Goal: Task Accomplishment & Management: Complete application form

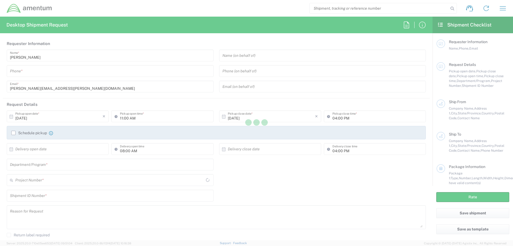
type input "United States"
type input "AUTEC"
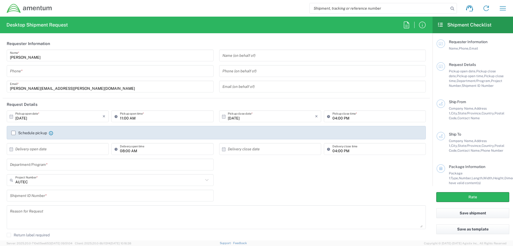
click at [93, 74] on input "tel" at bounding box center [110, 71] width 200 height 9
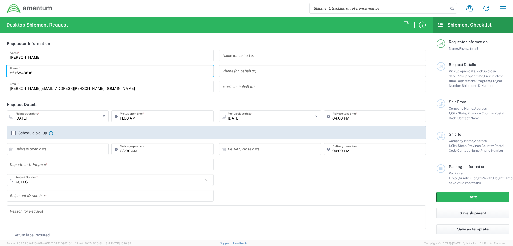
type input "5616848616"
click at [262, 52] on input "text" at bounding box center [322, 55] width 200 height 9
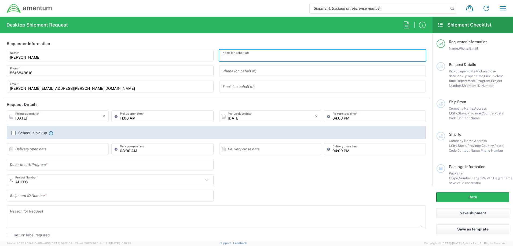
drag, startPoint x: 228, startPoint y: 61, endPoint x: 226, endPoint y: 56, distance: 5.0
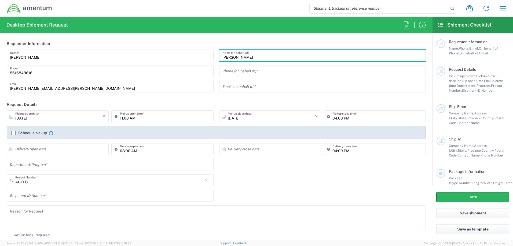
type input "John I. Perez"
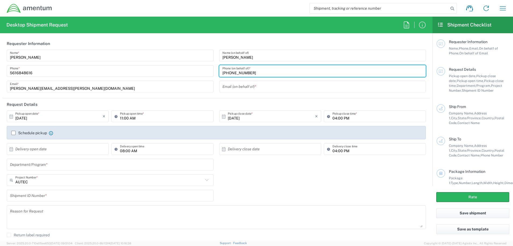
type input "561-671-2730"
click at [274, 87] on input "text" at bounding box center [322, 86] width 200 height 9
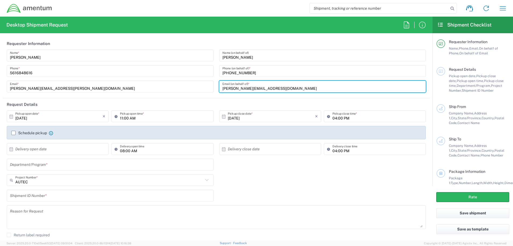
type input "John.perez129.ctr@us.navy.mil"
click at [12, 133] on label "Schedule pickup" at bounding box center [29, 133] width 36 height 4
click at [13, 133] on input "Schedule pickup" at bounding box center [13, 133] width 0 height 0
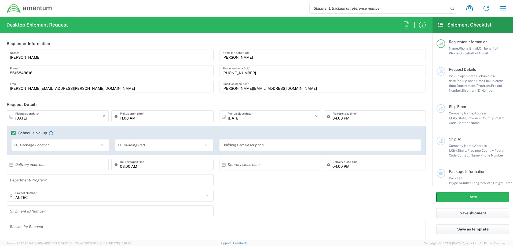
scroll to position [54, 0]
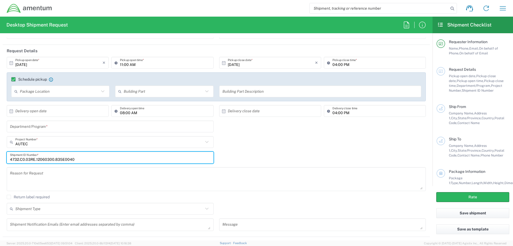
type input "4732.C0.03RE.12060300.835E0040"
click at [38, 142] on input "text" at bounding box center [109, 142] width 188 height 9
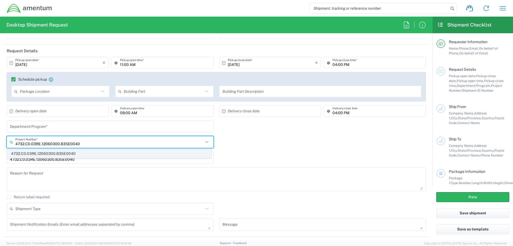
type input "4732.C0.03RE.12060300.835E0040"
click at [55, 156] on span "4732.C0.03RE.12060300.835E0040" at bounding box center [109, 154] width 204 height 8
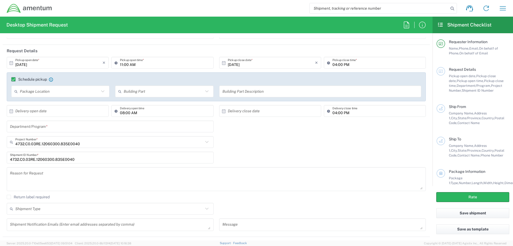
drag, startPoint x: 53, startPoint y: 159, endPoint x: -34, endPoint y: 163, distance: 87.3
click at [0, 163] on html "Shipment request Shipment tracking Shipment estimator Desktop shipment request …" at bounding box center [256, 123] width 513 height 246
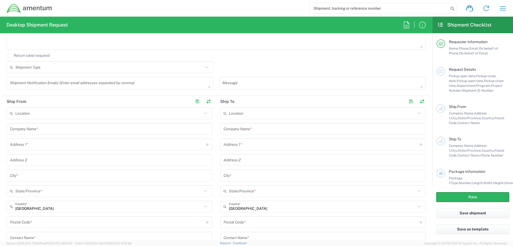
scroll to position [215, 0]
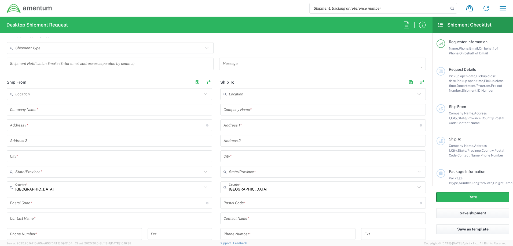
type input "CAN835E0040"
click at [59, 113] on input "text" at bounding box center [109, 109] width 199 height 9
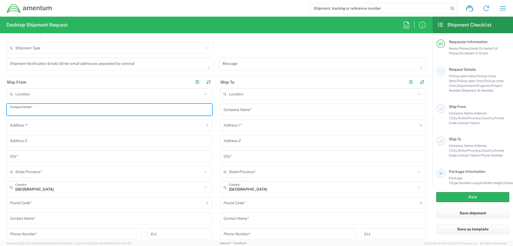
click at [55, 98] on input "text" at bounding box center [108, 94] width 187 height 9
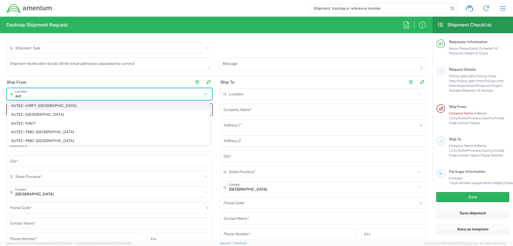
click at [53, 104] on span "AUTEC - AIRPT - West Palm Beach" at bounding box center [108, 106] width 203 height 8
type input "AUTEC - AIRPT - West Palm Beach"
type input "Amentum Services, Inc."
type input "1624 Perimeter Rd"
type input "AUTEC Air Terminal"
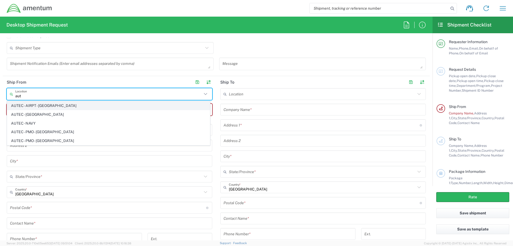
type input "West Palm Beach"
type input "Florida"
type input "33406"
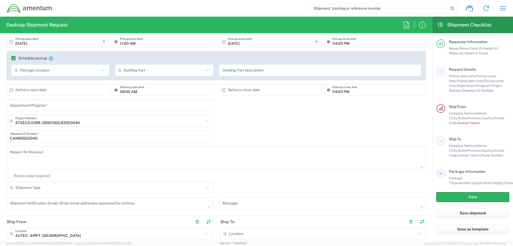
scroll to position [0, 0]
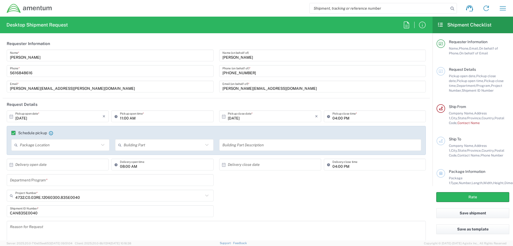
drag, startPoint x: 246, startPoint y: 53, endPoint x: 244, endPoint y: 55, distance: 3.1
click at [244, 55] on input "John I. Perez" at bounding box center [322, 55] width 200 height 9
drag, startPoint x: 221, startPoint y: 60, endPoint x: 225, endPoint y: 56, distance: 5.7
click at [282, 52] on input "John I. Perez" at bounding box center [322, 55] width 200 height 9
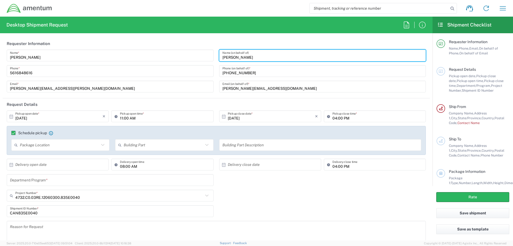
drag, startPoint x: 254, startPoint y: 57, endPoint x: 217, endPoint y: 59, distance: 37.6
click at [217, 59] on div "John I. Perez Name (on behalf of) 561-671-2730 Phone (on behalf of) * John.pere…" at bounding box center [322, 73] width 213 height 47
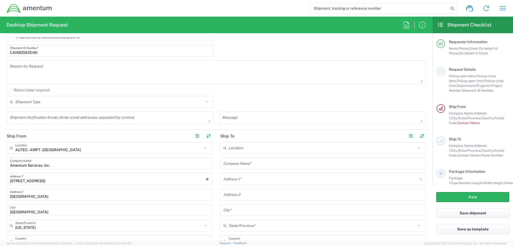
scroll to position [242, 0]
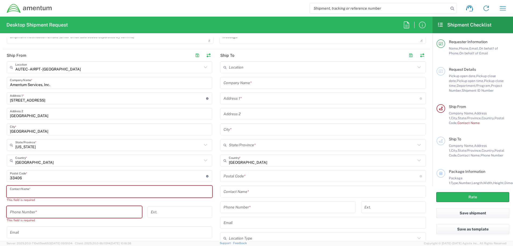
paste input "John I. Perez"
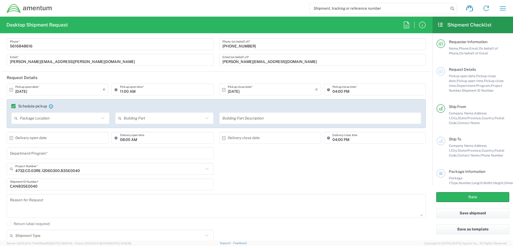
scroll to position [0, 0]
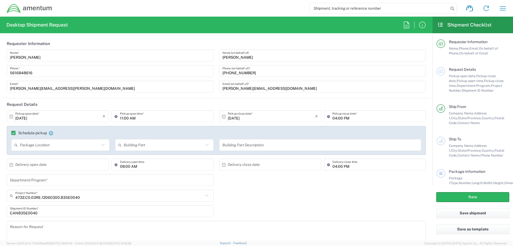
type input "John I. Perez"
drag, startPoint x: 256, startPoint y: 75, endPoint x: 195, endPoint y: 73, distance: 61.2
click at [198, 73] on div "Patrick Ostrander Name * 5616848616 Phone * patrick.a.ostrander.ctr@us.navy.mil…" at bounding box center [216, 73] width 425 height 47
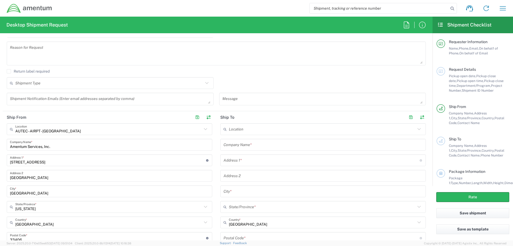
scroll to position [295, 0]
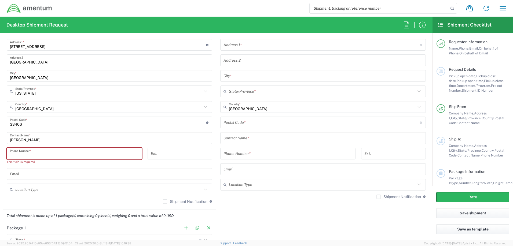
paste input "561-671-2730"
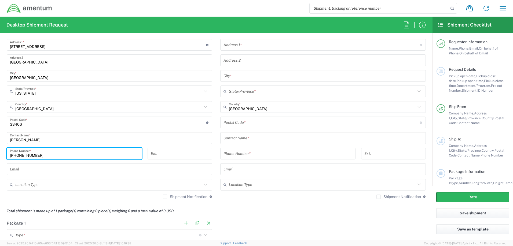
type input "561-671-2730"
click at [163, 167] on input "text" at bounding box center [109, 169] width 199 height 9
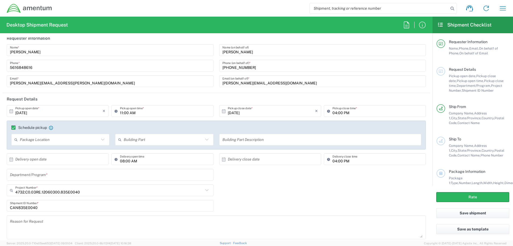
scroll to position [0, 0]
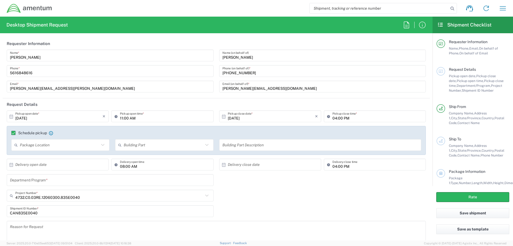
drag, startPoint x: 275, startPoint y: 89, endPoint x: 219, endPoint y: 89, distance: 55.6
click at [219, 89] on div "John.perez129.ctr@us.navy.mil Email (on behalf of) *" at bounding box center [322, 87] width 207 height 12
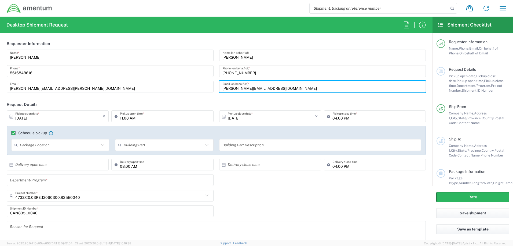
paste input "561-671-2730"
type input "561-671-2730"
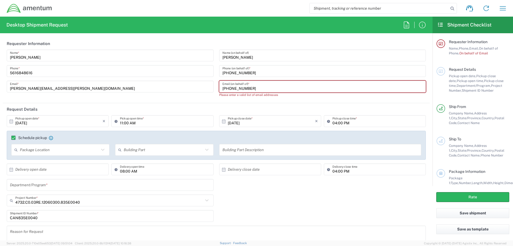
drag, startPoint x: 254, startPoint y: 89, endPoint x: 211, endPoint y: 89, distance: 42.4
click at [209, 89] on div "Patrick Ostrander Name * 5616848616 Phone * patrick.a.ostrander.ctr@us.navy.mil…" at bounding box center [216, 76] width 425 height 52
type input "="
paste input "John.perez129.ctr@us.navy.mil"
type input "John.perez129.ctr@us.navy.mil"
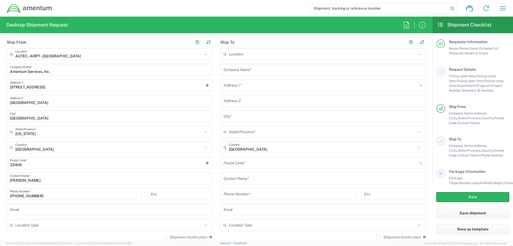
scroll to position [295, 0]
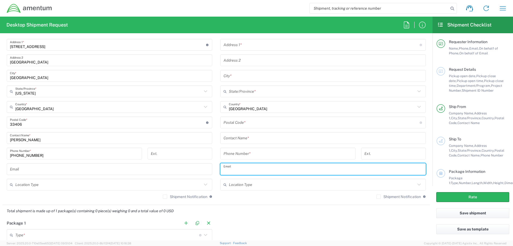
paste input "John.perez129.ctr@us.navy.mil"
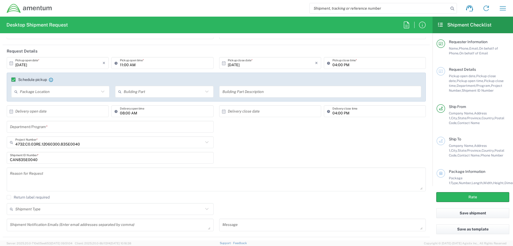
scroll to position [0, 0]
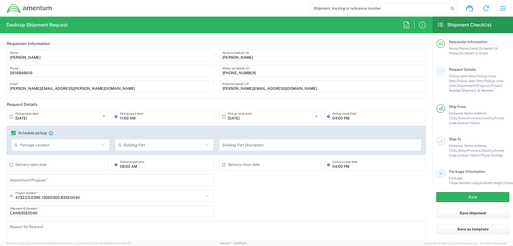
type input "John.perez129.ctr@us.navy.mil"
drag, startPoint x: 85, startPoint y: 87, endPoint x: -3, endPoint y: 87, distance: 88.3
click at [0, 87] on html "Shipment request Shipment tracking Shipment estimator Desktop shipment request …" at bounding box center [256, 123] width 513 height 246
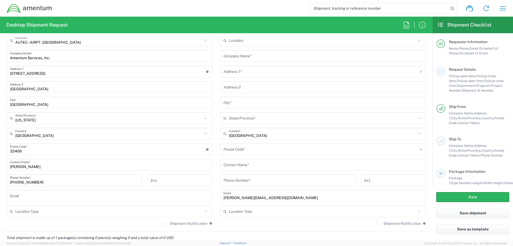
scroll to position [349, 0]
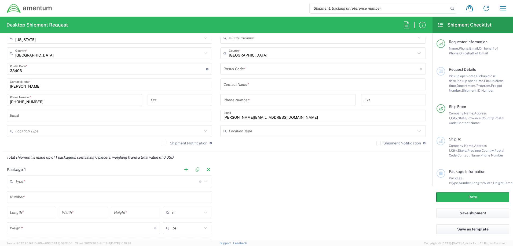
click at [20, 118] on input "text" at bounding box center [109, 115] width 199 height 9
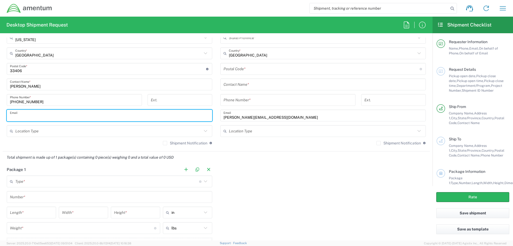
paste input "patrick.a.ostrander.ctr@us.navy.mil"
type input "patrick.a.ostrander.ctr@us.navy.mil"
click at [163, 143] on label "Shipment Notification" at bounding box center [185, 143] width 45 height 4
click at [165, 143] on input "Shipment Notification" at bounding box center [165, 143] width 0 height 0
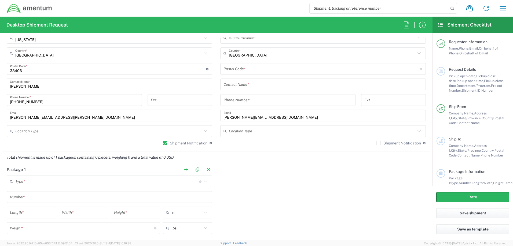
click at [376, 145] on label "Shipment Notification" at bounding box center [398, 143] width 45 height 4
click at [379, 143] on input "Shipment Notification" at bounding box center [379, 143] width 0 height 0
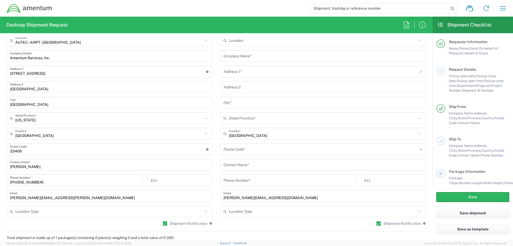
click at [267, 166] on input "text" at bounding box center [323, 164] width 199 height 9
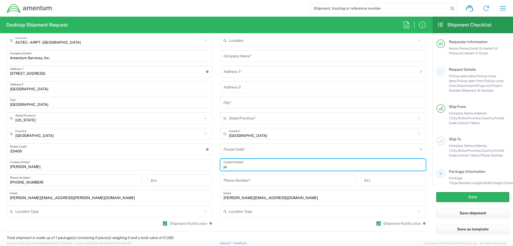
type input "j"
type input "Jamar Young"
drag, startPoint x: 245, startPoint y: 167, endPoint x: 217, endPoint y: 169, distance: 27.7
click at [217, 169] on main "Location 1002-4122-6 1006-5256-0 1026-8910-0 1281-0560-3 1369-6441-0 1402-6962-…" at bounding box center [323, 132] width 214 height 195
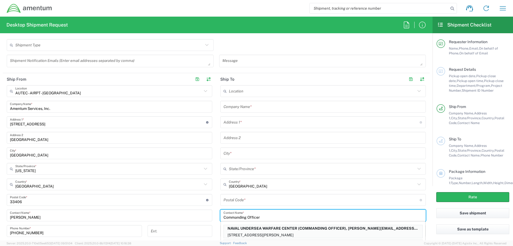
scroll to position [215, 0]
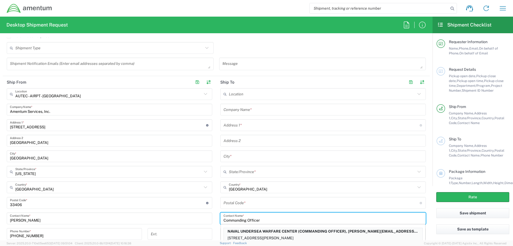
type input "Commanding Officer"
click at [251, 108] on input "text" at bounding box center [323, 109] width 199 height 9
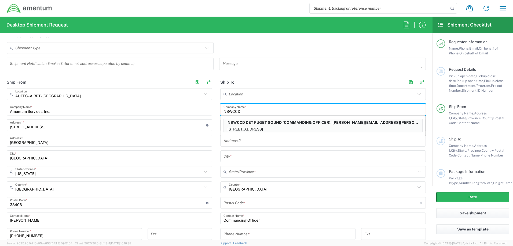
type input "NSWCCD"
click at [251, 161] on input "text" at bounding box center [323, 156] width 199 height 9
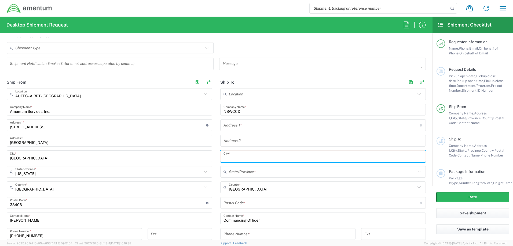
click at [244, 127] on input "text" at bounding box center [322, 125] width 196 height 9
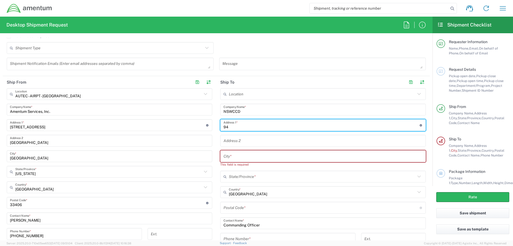
type input "9"
type input "9500 MacArthur Blvd"
click at [253, 157] on input "text" at bounding box center [323, 156] width 199 height 9
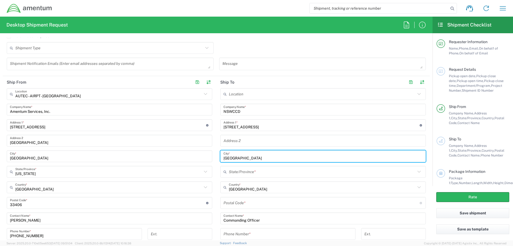
click at [236, 157] on input "West Bathesda" at bounding box center [323, 156] width 199 height 9
type input "West Bethesda"
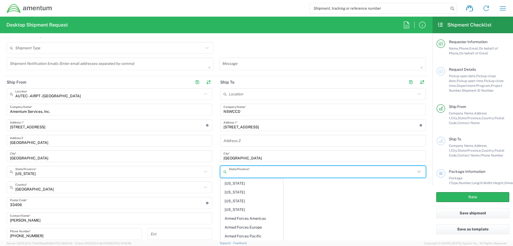
click at [261, 177] on input "text" at bounding box center [322, 171] width 187 height 9
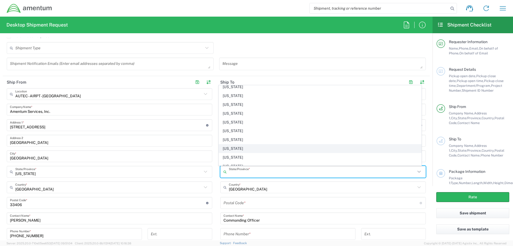
scroll to position [188, 0]
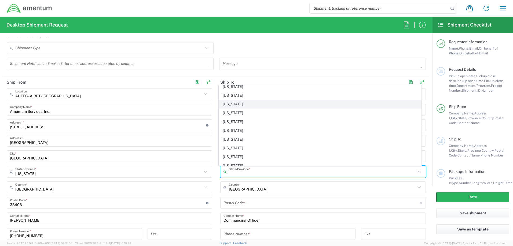
click at [253, 104] on span "Maryland" at bounding box center [320, 104] width 203 height 8
type input "Maryland"
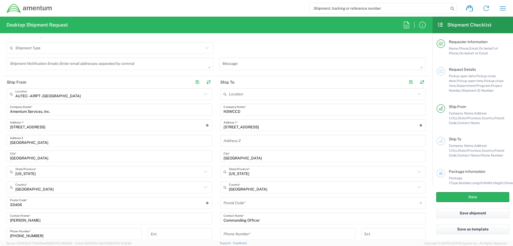
scroll to position [268, 0]
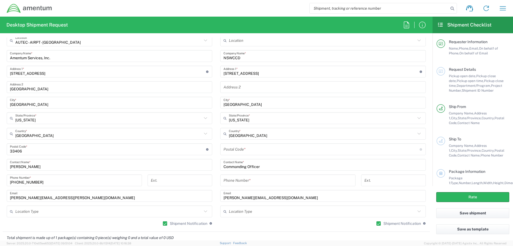
click at [263, 152] on input "undefined" at bounding box center [322, 149] width 196 height 9
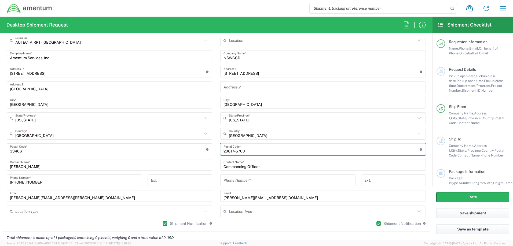
scroll to position [322, 0]
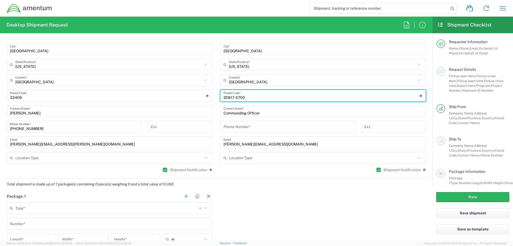
type input "20817-5700"
click at [268, 129] on input "tel" at bounding box center [288, 126] width 129 height 9
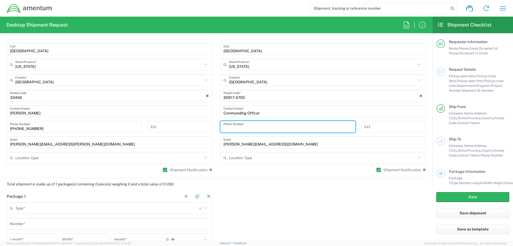
drag, startPoint x: 53, startPoint y: 129, endPoint x: -5, endPoint y: 130, distance: 58.0
click at [0, 130] on html "Shipment request Shipment tracking Shipment estimator Desktop shipment request …" at bounding box center [256, 123] width 513 height 246
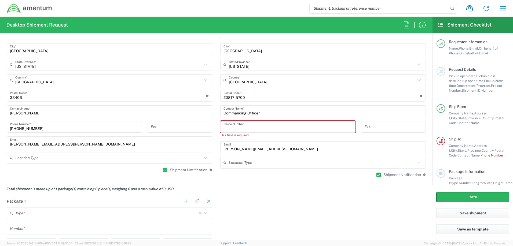
paste input "561-671-2730"
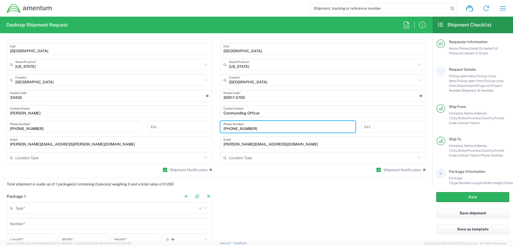
type input "561-671-2730"
click at [268, 115] on input "Commanding Officer" at bounding box center [323, 111] width 199 height 9
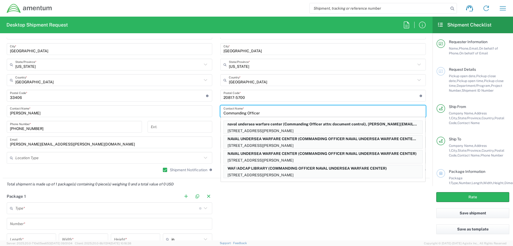
type input "Commanding Officer"
click at [254, 96] on input "undefined" at bounding box center [322, 95] width 196 height 9
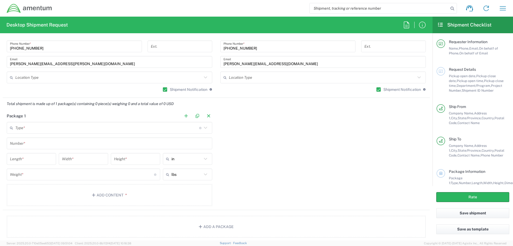
scroll to position [429, 0]
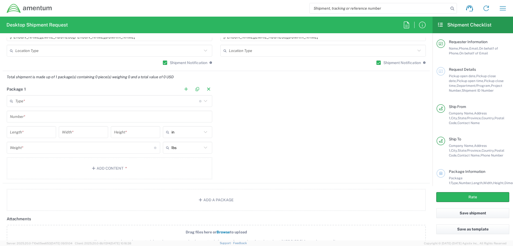
click at [54, 103] on input "text" at bounding box center [107, 101] width 184 height 9
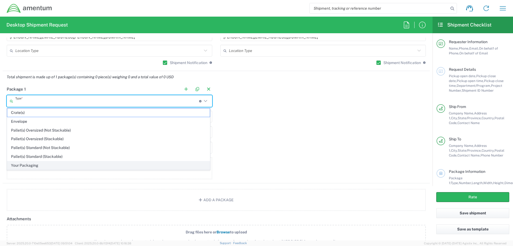
click at [78, 163] on span "Your Packaging" at bounding box center [108, 166] width 203 height 8
type input "Your Packaging"
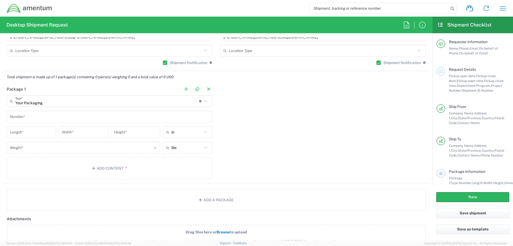
click at [58, 118] on input "text" at bounding box center [109, 116] width 199 height 9
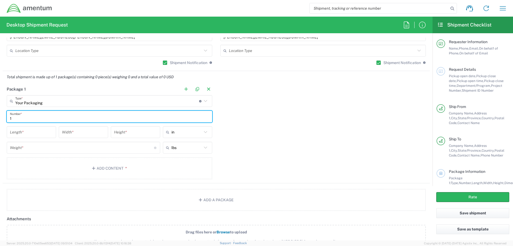
type input "1"
click at [46, 129] on input "number" at bounding box center [31, 132] width 43 height 9
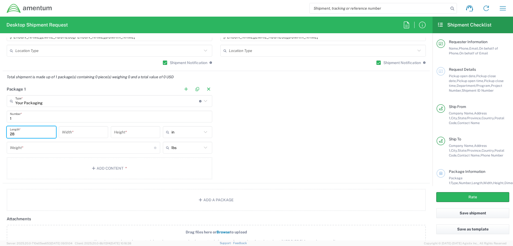
type input "28"
click at [94, 137] on input "number" at bounding box center [83, 132] width 43 height 9
type input "16"
click at [125, 136] on input "number" at bounding box center [135, 132] width 43 height 9
type input "6"
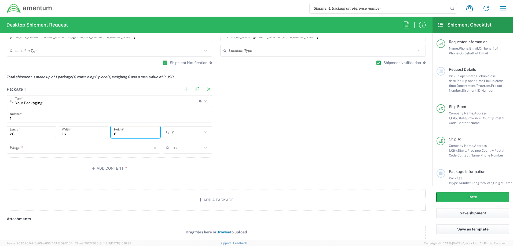
click at [134, 147] on input "number" at bounding box center [82, 147] width 144 height 9
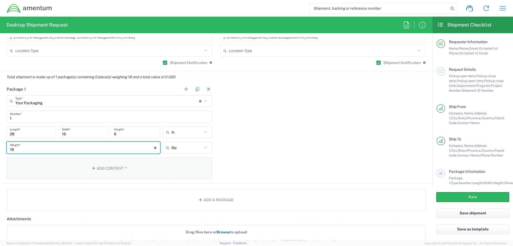
type input "18"
click at [187, 167] on button "Add Content *" at bounding box center [110, 169] width 206 height 22
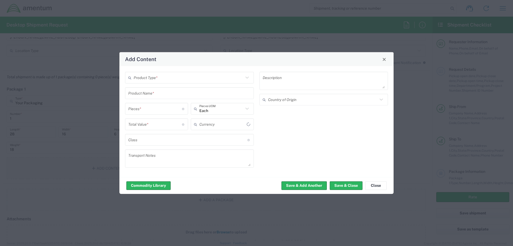
type input "US Dollar"
click at [155, 80] on input "text" at bounding box center [189, 77] width 110 height 9
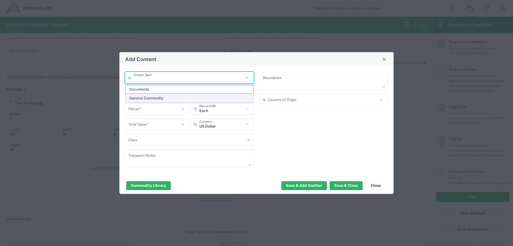
click at [156, 100] on span "General Commodity" at bounding box center [190, 98] width 128 height 8
type input "General Commodity"
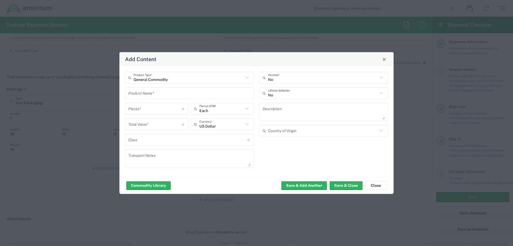
click at [155, 96] on input "text" at bounding box center [189, 93] width 122 height 9
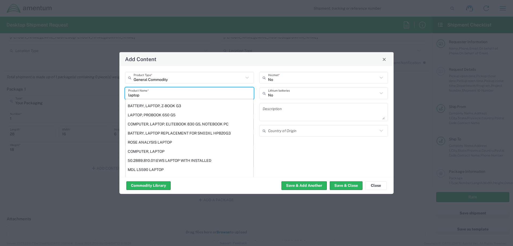
click at [155, 94] on input "laptop" at bounding box center [189, 93] width 122 height 9
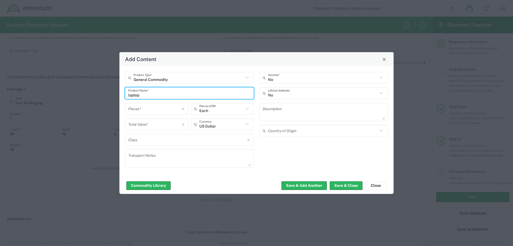
type input "laptop"
click at [176, 111] on input "number" at bounding box center [155, 108] width 54 height 9
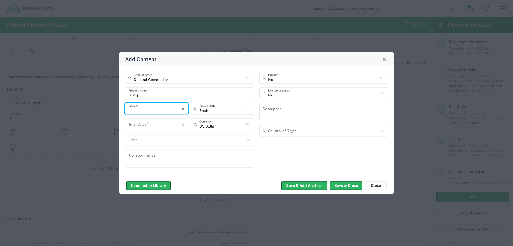
type input "1"
click at [171, 127] on input "number" at bounding box center [155, 124] width 54 height 9
type input "1000"
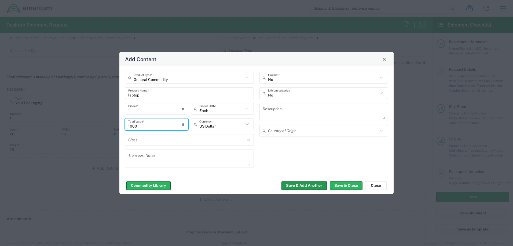
click at [299, 185] on button "Save & Add Another" at bounding box center [304, 185] width 45 height 9
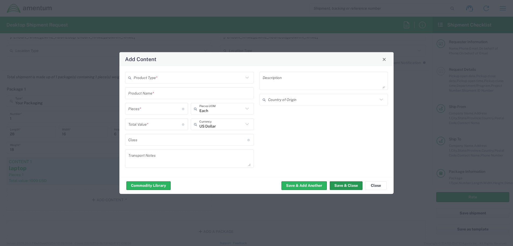
click at [346, 183] on button "Save & Close" at bounding box center [346, 185] width 33 height 9
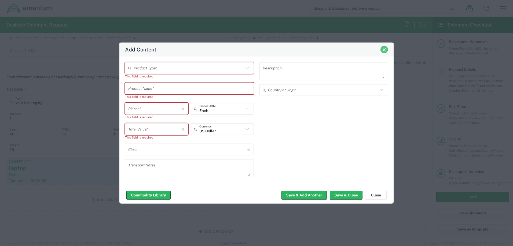
click at [383, 49] on span "Close" at bounding box center [384, 50] width 4 height 4
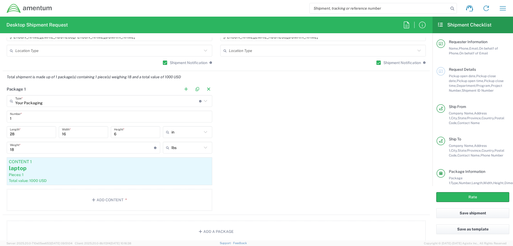
click at [265, 147] on div "Package 1 Your Packaging Type * Material used to package goods Crate(s) Envelop…" at bounding box center [216, 149] width 427 height 132
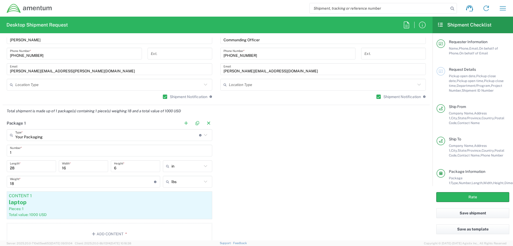
scroll to position [403, 0]
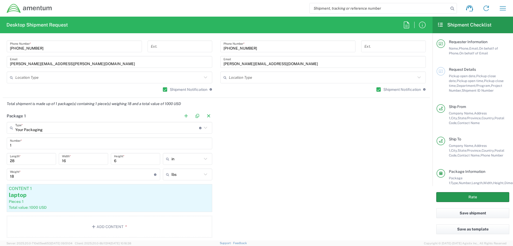
click at [449, 196] on button "Rate" at bounding box center [472, 197] width 73 height 10
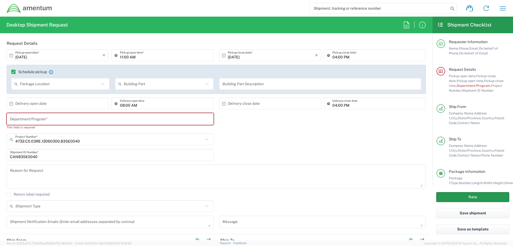
scroll to position [59, 0]
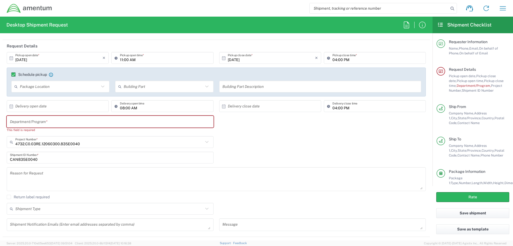
click at [118, 126] on input "text" at bounding box center [110, 121] width 200 height 9
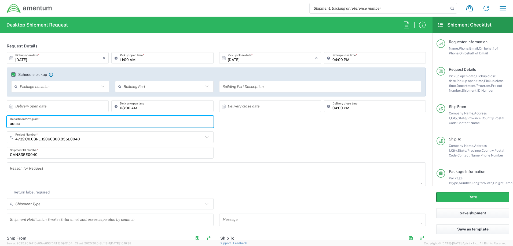
type input "autec"
click at [180, 155] on input "CAN835E0040" at bounding box center [110, 152] width 200 height 9
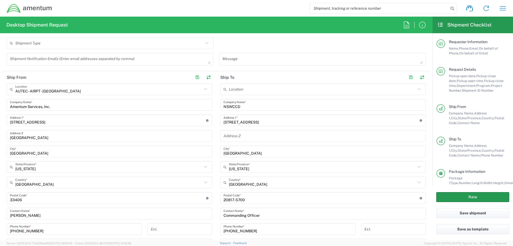
scroll to position [246, 0]
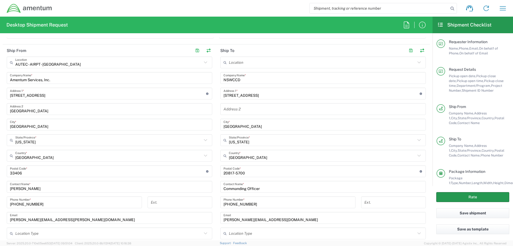
click at [459, 199] on button "Rate" at bounding box center [472, 197] width 73 height 10
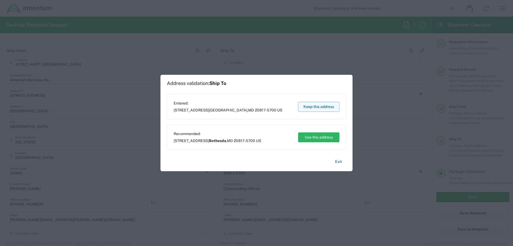
click at [313, 108] on button "Keep this address" at bounding box center [318, 107] width 41 height 10
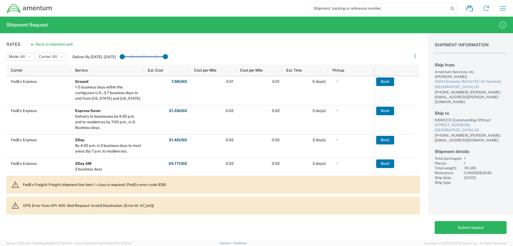
scroll to position [81, 0]
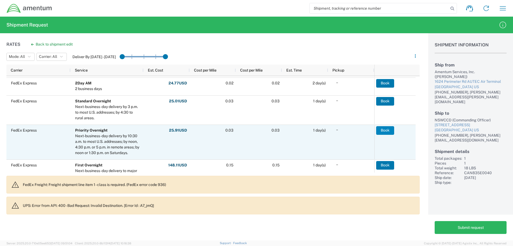
click at [383, 132] on button "Book" at bounding box center [385, 130] width 18 height 9
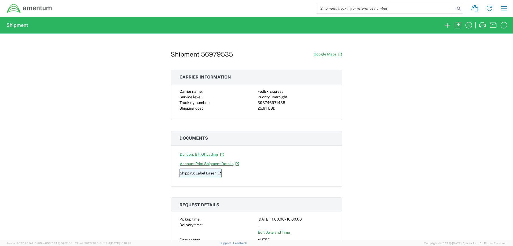
click at [209, 173] on link "Shipping Label Laser" at bounding box center [201, 173] width 42 height 9
click at [458, 23] on icon "button" at bounding box center [458, 25] width 9 height 9
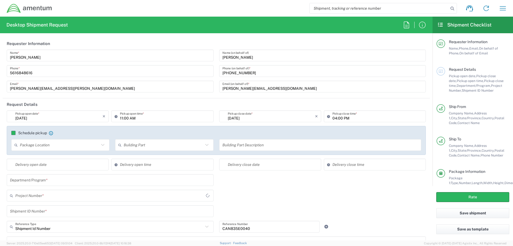
type input "Your Packaging"
type input "AUTEC - AIRPT - West Palm Beach"
drag, startPoint x: 250, startPoint y: 58, endPoint x: 211, endPoint y: 60, distance: 39.3
click at [211, 60] on div "Patrick Ostrander Name * 5616848616 Phone * patrick.a.ostrander.ctr@us.navy.mil…" at bounding box center [216, 73] width 425 height 47
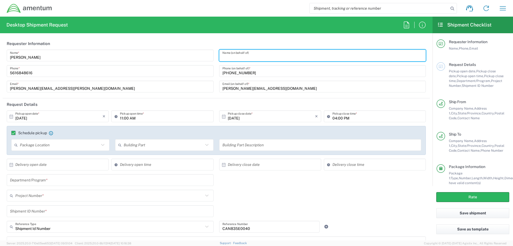
drag, startPoint x: 252, startPoint y: 75, endPoint x: 193, endPoint y: 78, distance: 59.4
click at [193, 78] on div "Patrick Ostrander Name * 5616848616 Phone * patrick.a.ostrander.ctr@us.navy.mil…" at bounding box center [216, 73] width 425 height 47
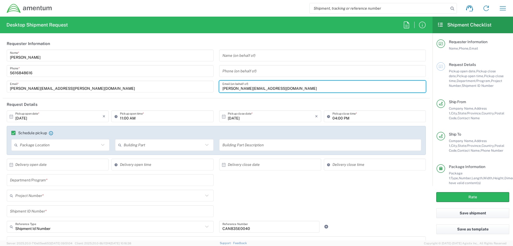
drag, startPoint x: 285, startPoint y: 89, endPoint x: 208, endPoint y: 98, distance: 77.6
click at [208, 98] on form "Requester Information Patrick Ostrander Name * 5616848616 Phone * patrick.a.ost…" at bounding box center [216, 139] width 433 height 203
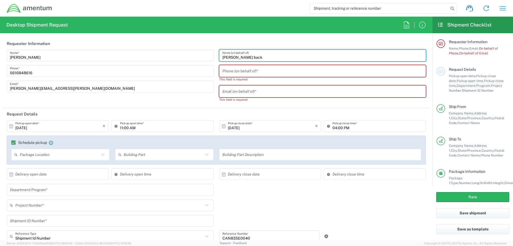
type input "cynthia back"
click at [227, 68] on input "tel" at bounding box center [322, 71] width 200 height 9
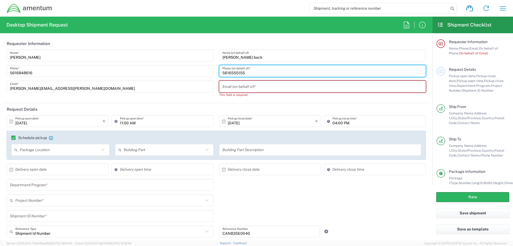
type input "5616555155"
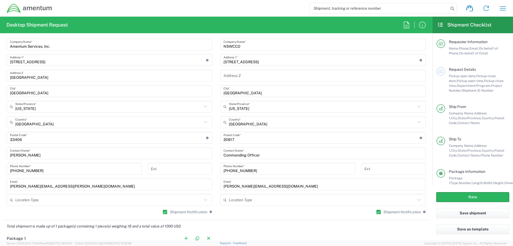
scroll to position [322, 0]
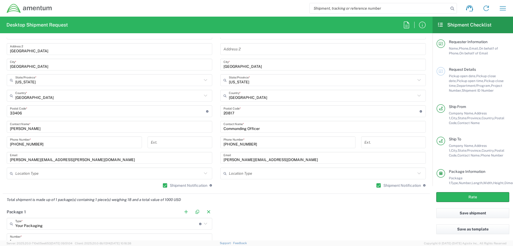
type input "Cynthia.a.back3.ctr@us.navy.mil"
drag, startPoint x: 57, startPoint y: 129, endPoint x: 9, endPoint y: 129, distance: 47.8
click at [9, 129] on div "John I. Perez Contact Name *" at bounding box center [110, 127] width 206 height 12
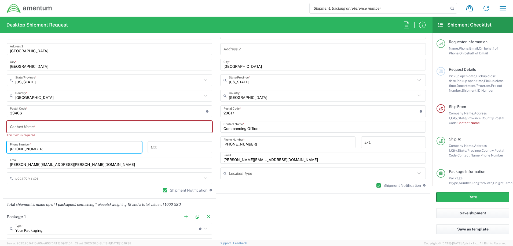
drag, startPoint x: 48, startPoint y: 145, endPoint x: -18, endPoint y: 143, distance: 66.6
click at [0, 143] on html "Shipment request Shipment tracking Shipment estimator Desktop shipment request …" at bounding box center [256, 123] width 513 height 246
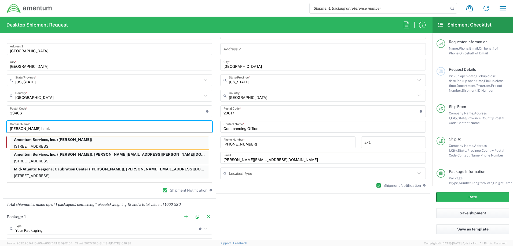
type input "cynthia back"
click at [135, 98] on input "text" at bounding box center [108, 95] width 187 height 9
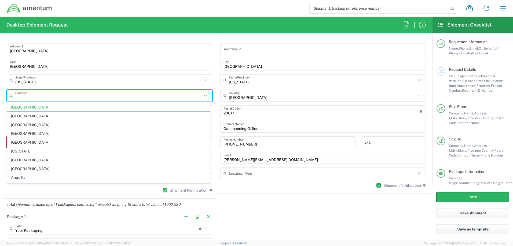
click at [64, 78] on input "Florida" at bounding box center [108, 80] width 187 height 9
type input "United States"
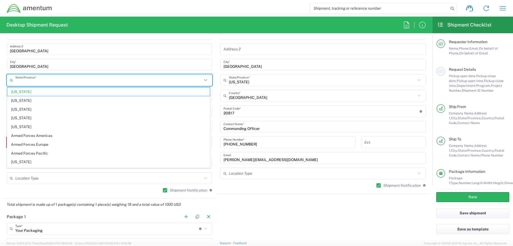
click at [258, 204] on div "Total shipment is made up of 1 package(s) containing 1 piece(s) weighing 18 and…" at bounding box center [216, 205] width 433 height 12
type input "Florida"
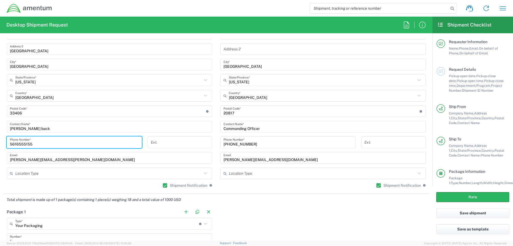
type input "5616555155"
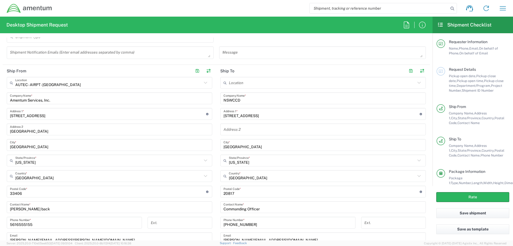
scroll to position [268, 0]
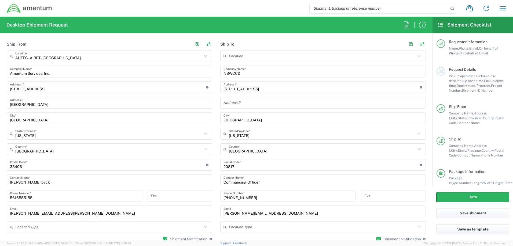
drag, startPoint x: 261, startPoint y: 181, endPoint x: 189, endPoint y: 182, distance: 72.2
click at [189, 182] on div "Ship From AUTEC - AIRPT - West Palm Beach Location AUTEC - AIRPT - West Palm Be…" at bounding box center [216, 143] width 427 height 210
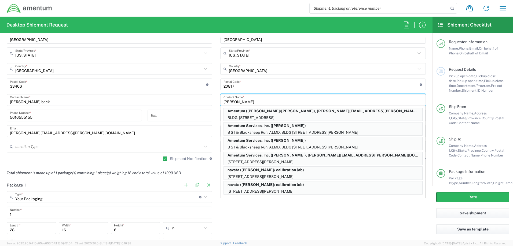
scroll to position [403, 0]
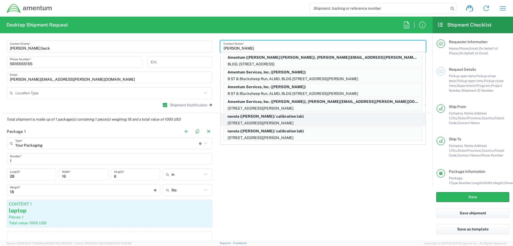
type input "scott"
click at [319, 120] on p "navsta (scott blake/ calibration lab)" at bounding box center [323, 116] width 199 height 7
type input "navsta"
type input "47 chandler street"
type input "bldg 1170 rm 195"
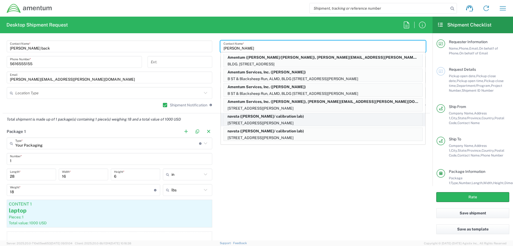
type input "newport"
type input "Rhode Island"
type input "02841"
type input "scott blake/ calibration lab"
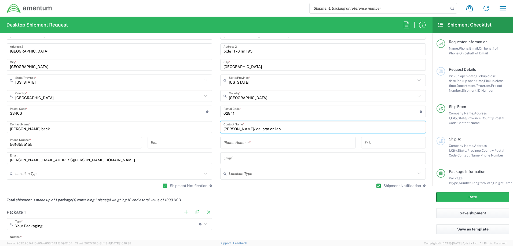
scroll to position [349, 0]
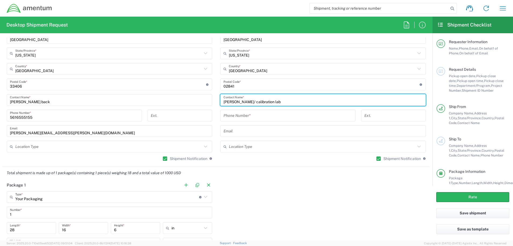
click at [255, 118] on input "tel" at bounding box center [288, 115] width 129 height 9
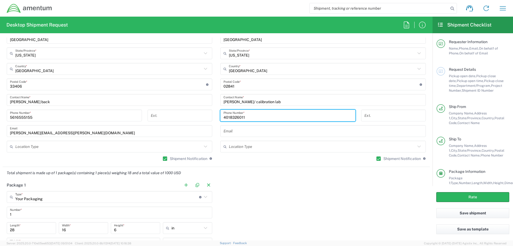
type input "4018326011"
click at [258, 129] on input "text" at bounding box center [323, 131] width 199 height 9
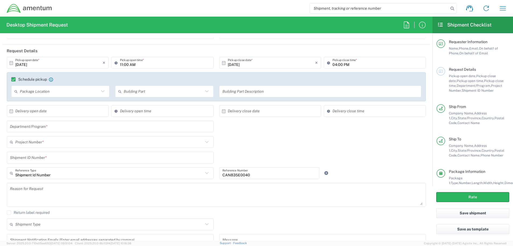
scroll to position [0, 0]
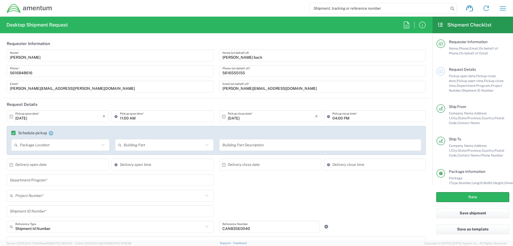
drag, startPoint x: 283, startPoint y: 86, endPoint x: 219, endPoint y: 87, distance: 64.1
click at [219, 87] on div "Cynthia.a.back3.ctr@us.navy.mil Email (on behalf of) *" at bounding box center [322, 87] width 207 height 12
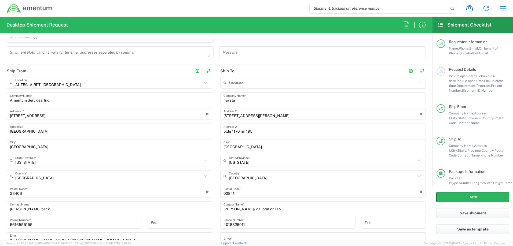
scroll to position [295, 0]
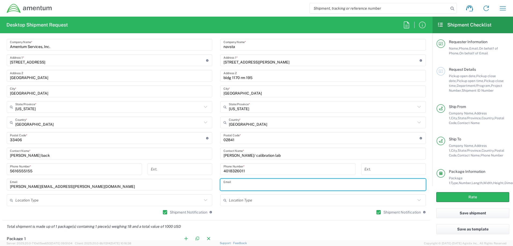
paste input "Cynthia.a.back3.ctr@us.navy.mil"
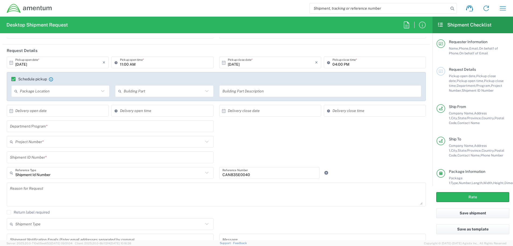
scroll to position [54, 0]
type input "Cynthia.a.back3.ctr@us.navy.mil"
click at [46, 128] on input "text" at bounding box center [110, 126] width 200 height 9
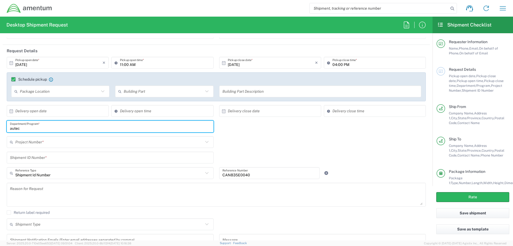
type input "autec"
click at [46, 143] on input "text" at bounding box center [109, 142] width 188 height 9
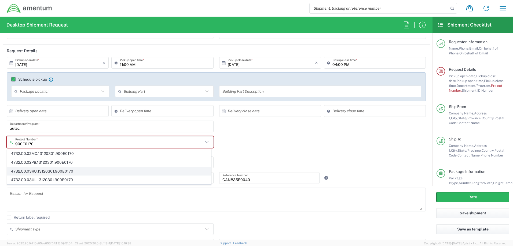
click at [69, 172] on span "4732.C0.03RU.13120301.900E0170" at bounding box center [109, 171] width 204 height 8
type input "4732.C0.03RU.13120301.900E0170"
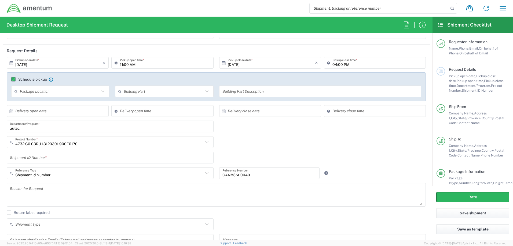
click at [100, 158] on input "text" at bounding box center [110, 157] width 200 height 9
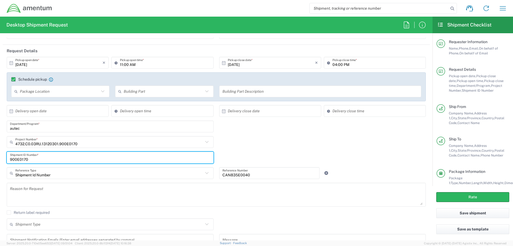
type input "900E0170"
click at [248, 155] on div "900E0170 Shipment ID Number *" at bounding box center [216, 160] width 425 height 16
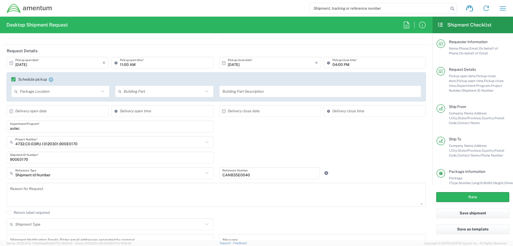
drag, startPoint x: 264, startPoint y: 178, endPoint x: 210, endPoint y: 177, distance: 54.5
click at [210, 177] on div "Shipment Id Number Reference Type Shipment Id Number Account Type Activity ID A…" at bounding box center [216, 175] width 425 height 16
click at [163, 159] on input "900E0170" at bounding box center [110, 157] width 200 height 9
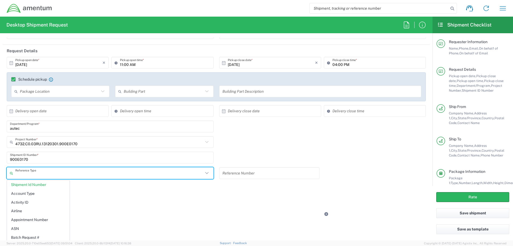
click at [118, 177] on input "text" at bounding box center [109, 173] width 188 height 9
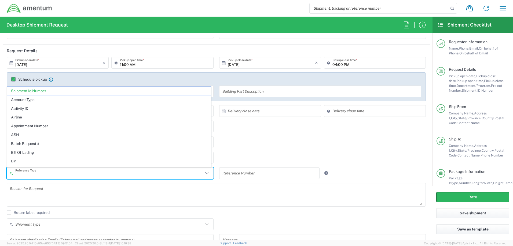
click at [280, 134] on div "autec Department/Program *" at bounding box center [216, 129] width 425 height 16
type input "Shipment Id Number"
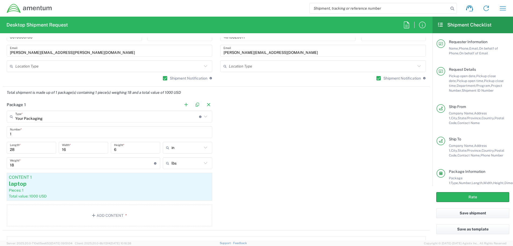
scroll to position [456, 0]
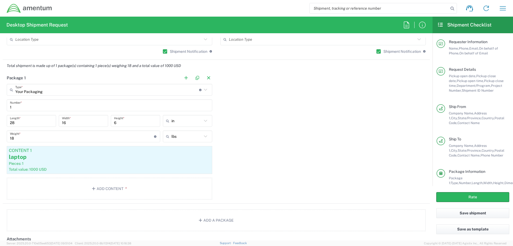
click at [30, 125] on input "28" at bounding box center [31, 120] width 43 height 9
type input "2"
type input "22"
click at [67, 122] on input "16" at bounding box center [83, 120] width 43 height 9
type input "1"
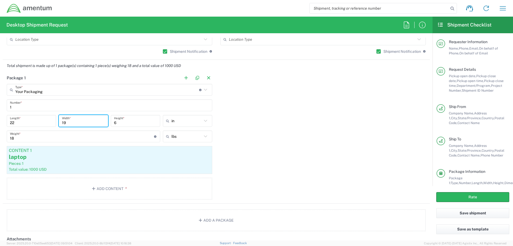
type input "19"
click at [133, 126] on input "6" at bounding box center [135, 120] width 43 height 9
type input "9"
click at [16, 124] on input "22" at bounding box center [31, 120] width 43 height 9
click at [22, 139] on input "18" at bounding box center [82, 136] width 144 height 9
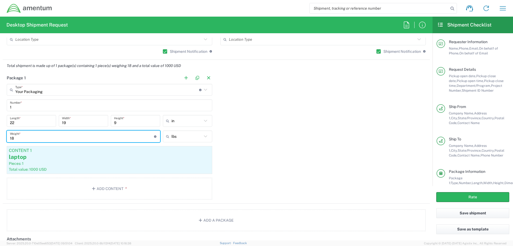
type input "1"
type input "22"
click at [173, 156] on div "laptop" at bounding box center [109, 157] width 201 height 8
